Goal: Navigation & Orientation: Find specific page/section

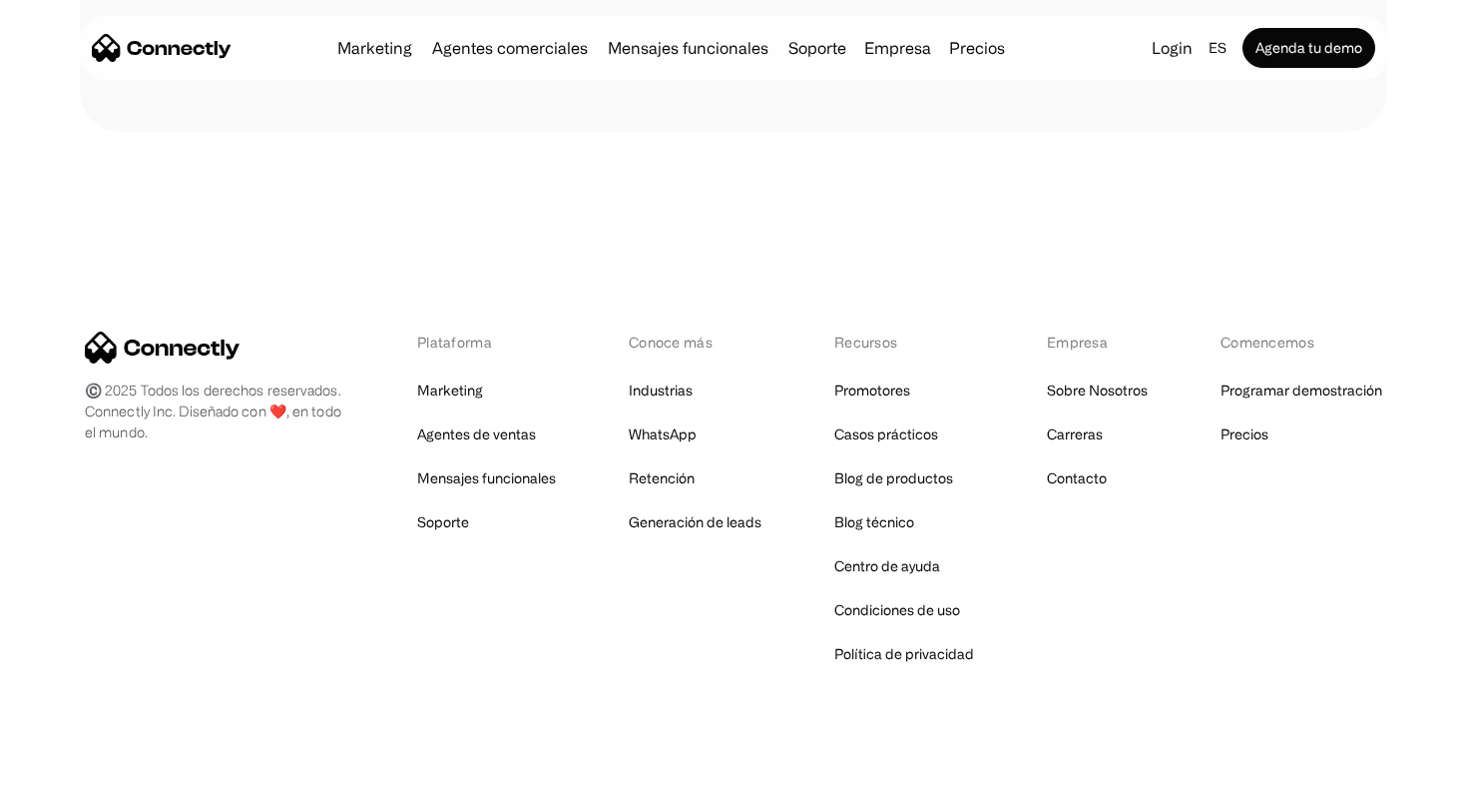
scroll to position [434, 0]
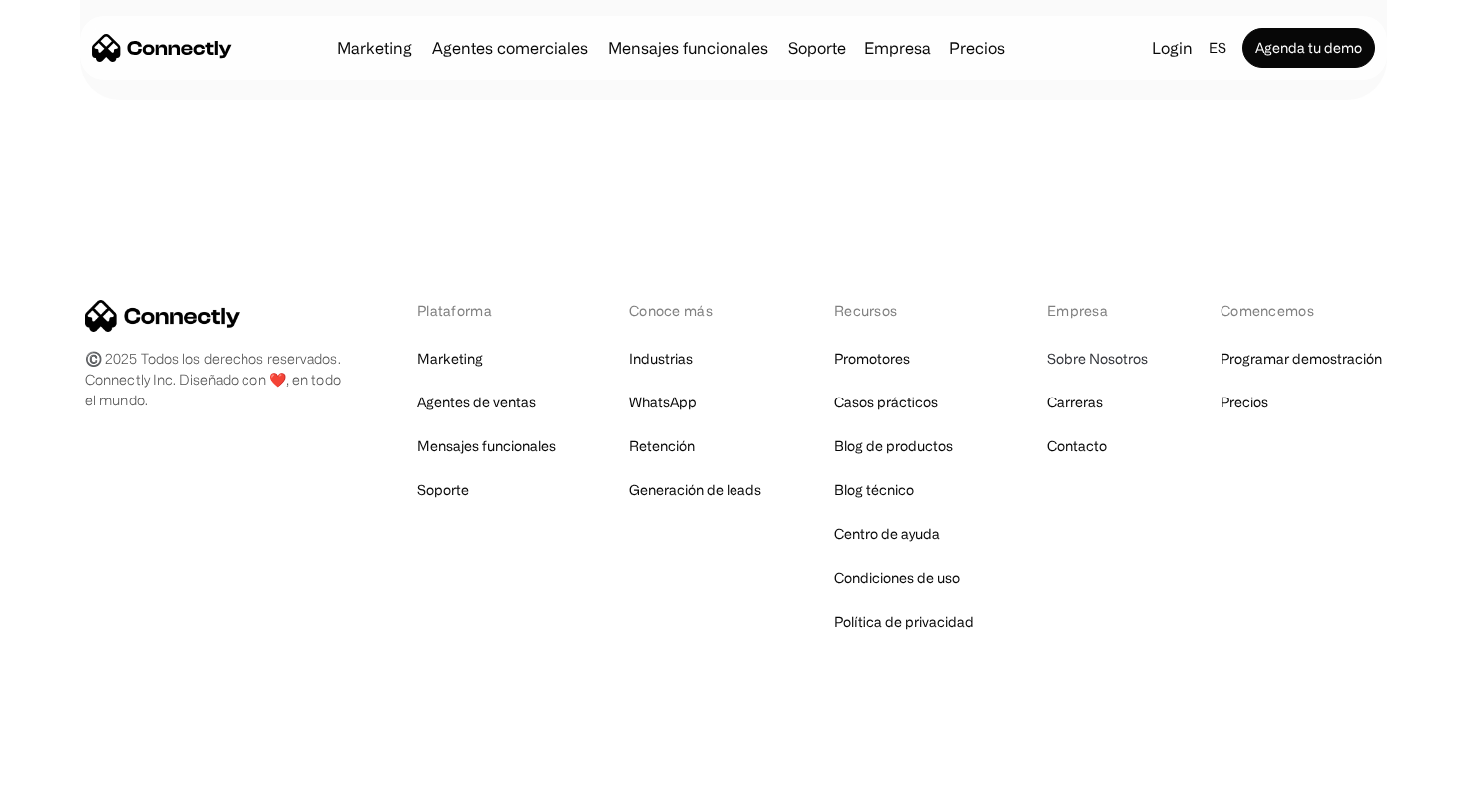
click at [1080, 362] on link "Sobre Nosotros" at bounding box center [1097, 358] width 101 height 28
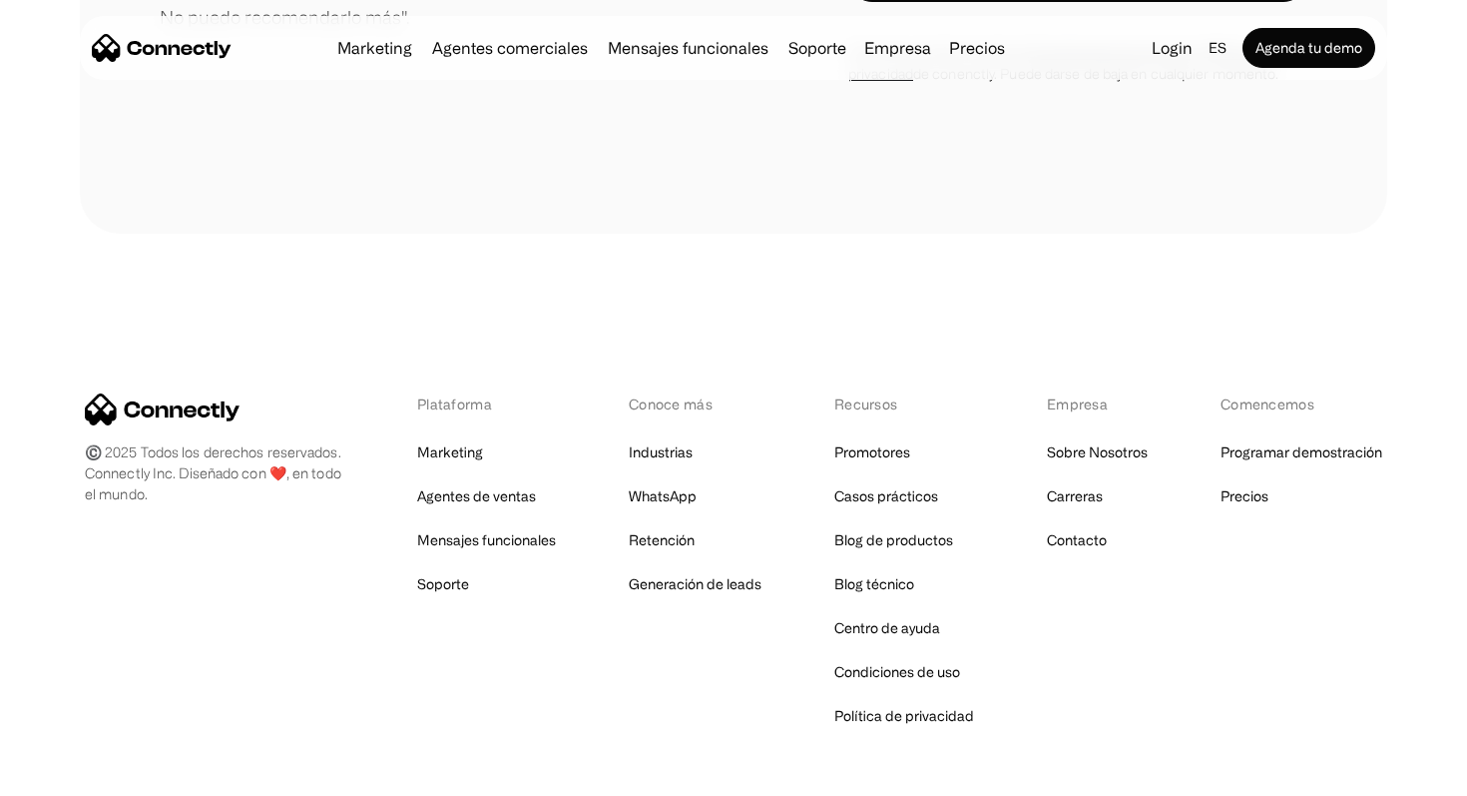
scroll to position [3094, 0]
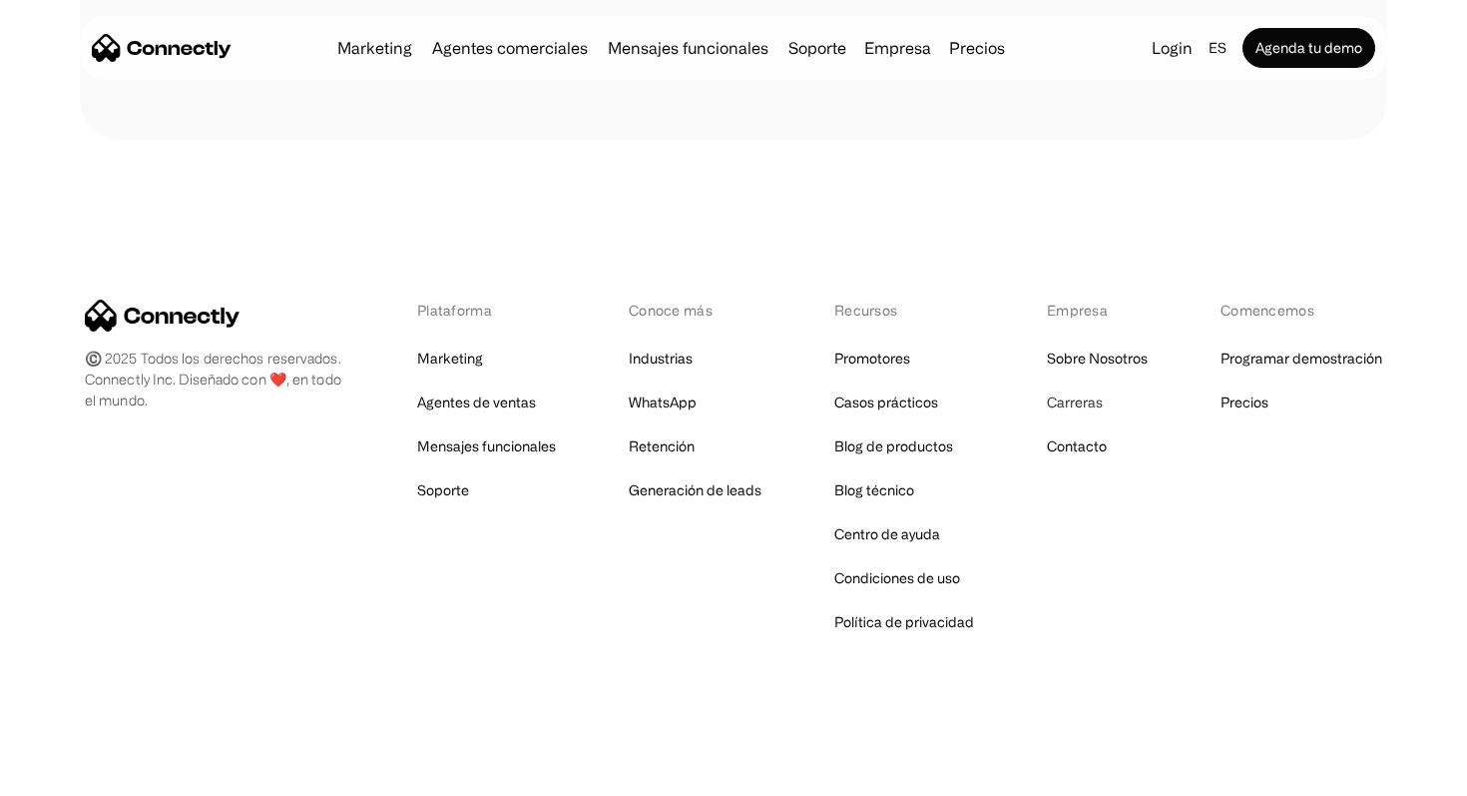
click at [1082, 407] on link "Carreras" at bounding box center [1075, 402] width 56 height 28
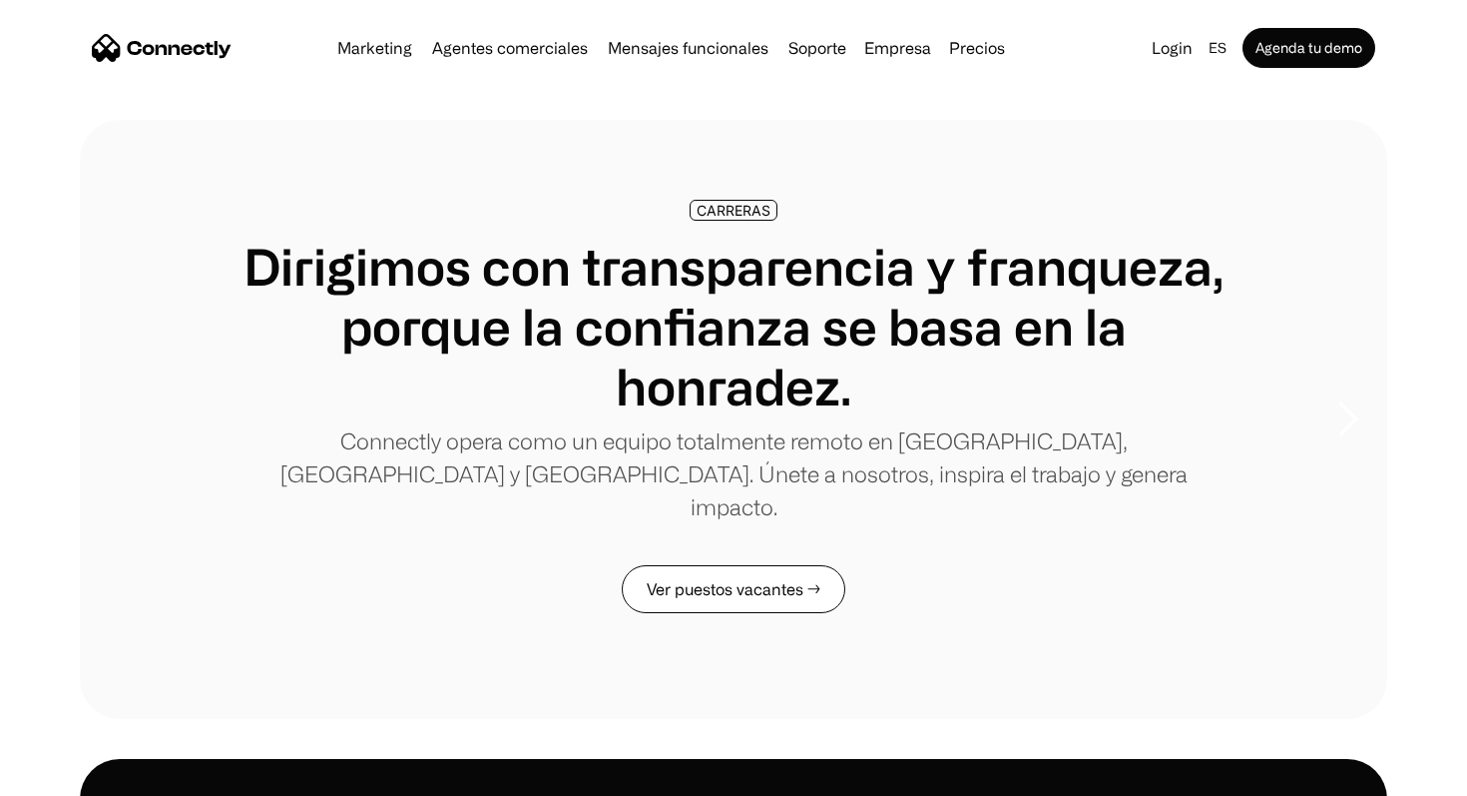
click at [775, 565] on link "Ver puestos vacantes →" at bounding box center [734, 589] width 224 height 48
